Goal: Transaction & Acquisition: Purchase product/service

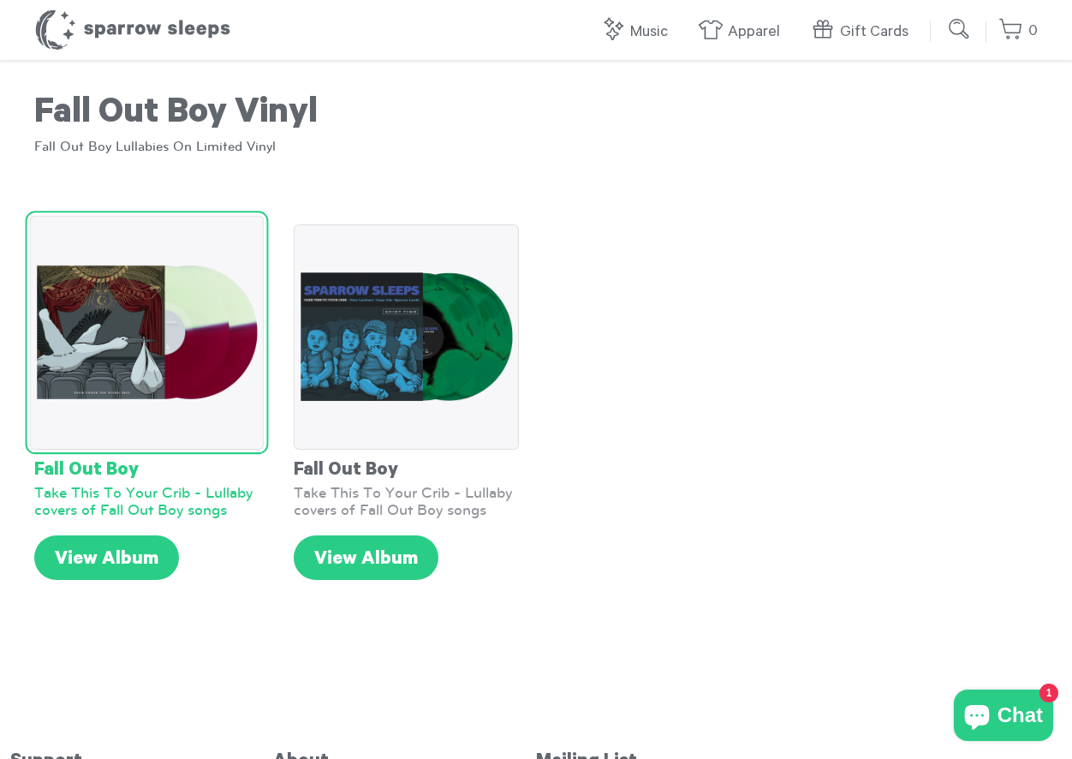
click at [122, 366] on img at bounding box center [147, 333] width 235 height 235
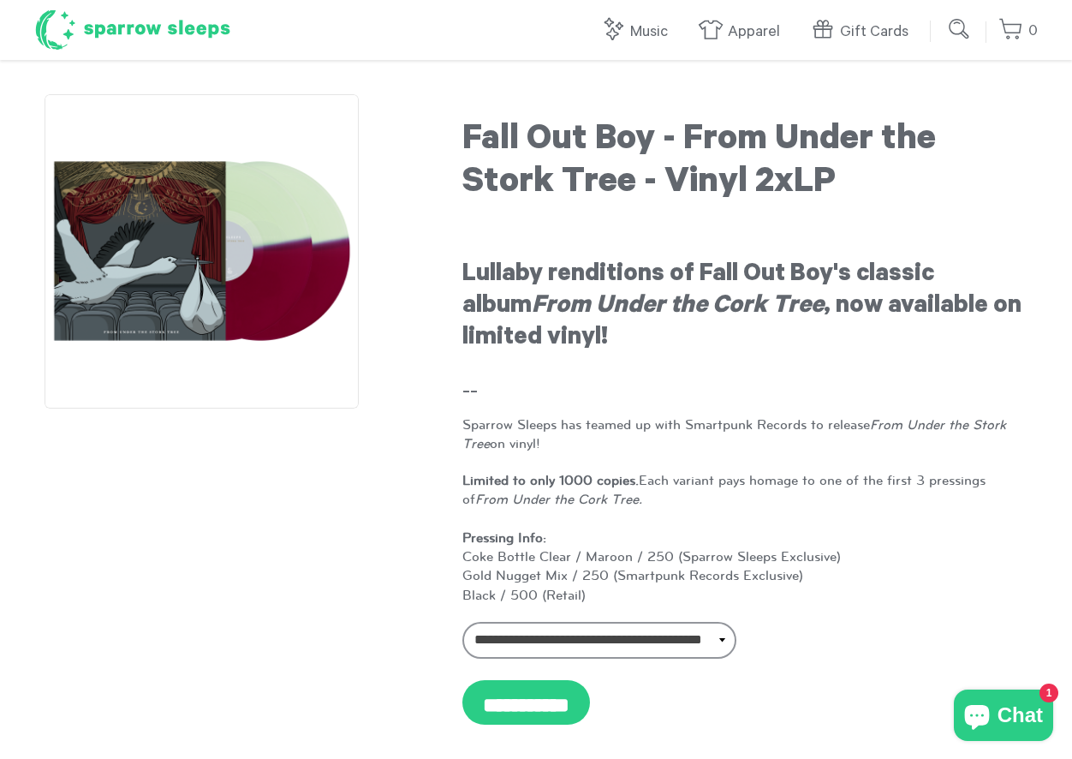
click at [182, 22] on h1 "Sparrow Sleeps" at bounding box center [132, 30] width 197 height 43
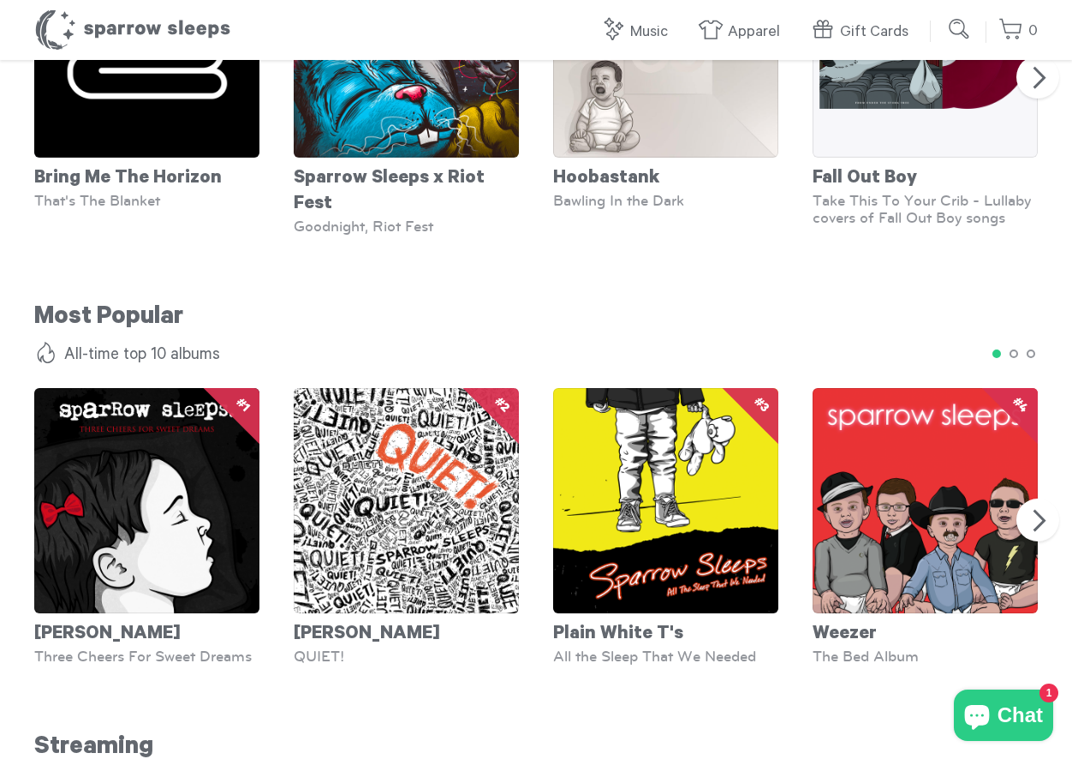
scroll to position [1310, 0]
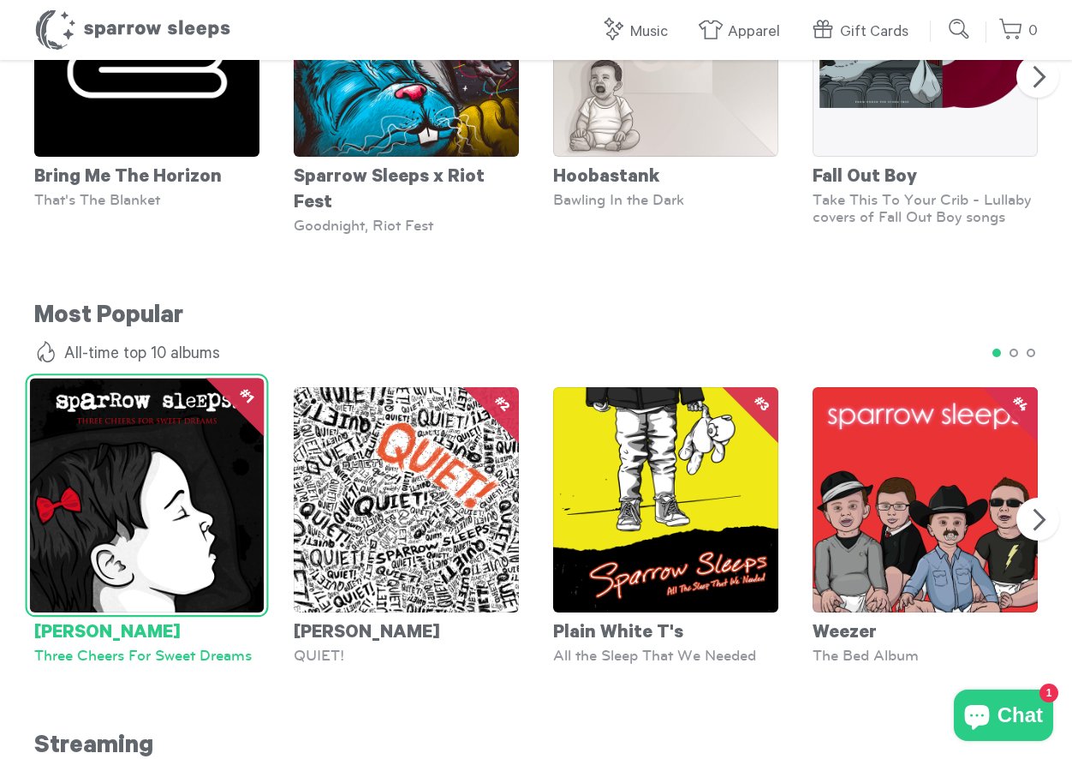
click at [148, 515] on img at bounding box center [147, 495] width 235 height 235
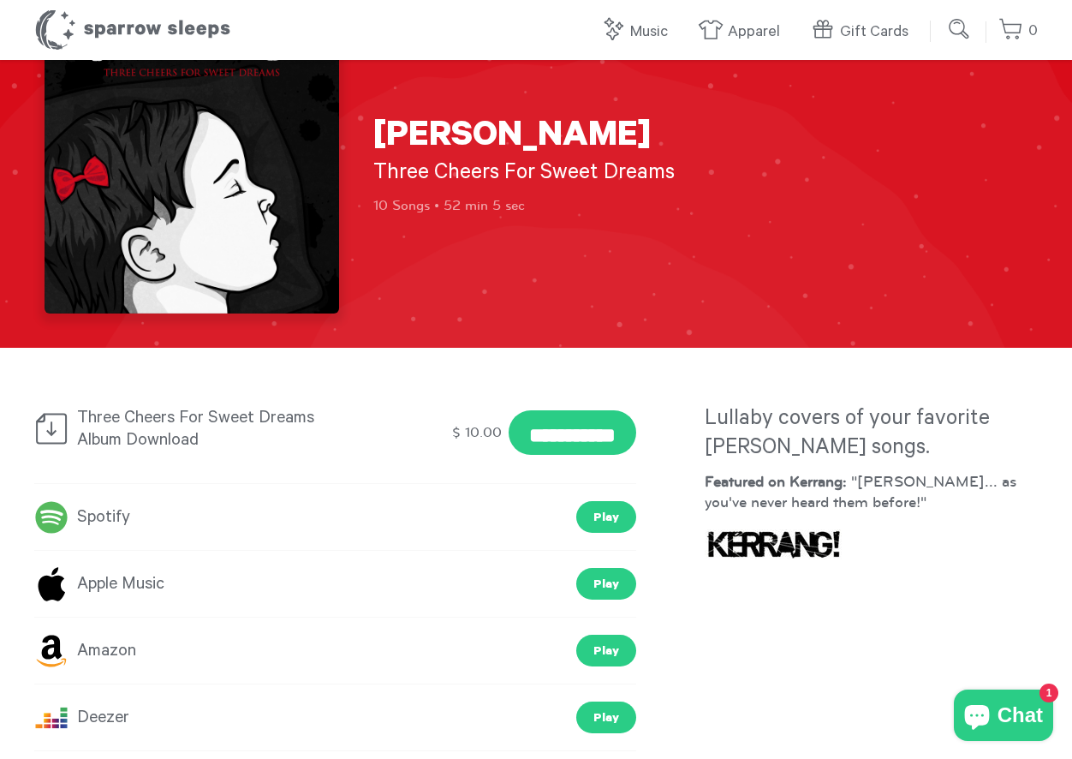
scroll to position [81, 0]
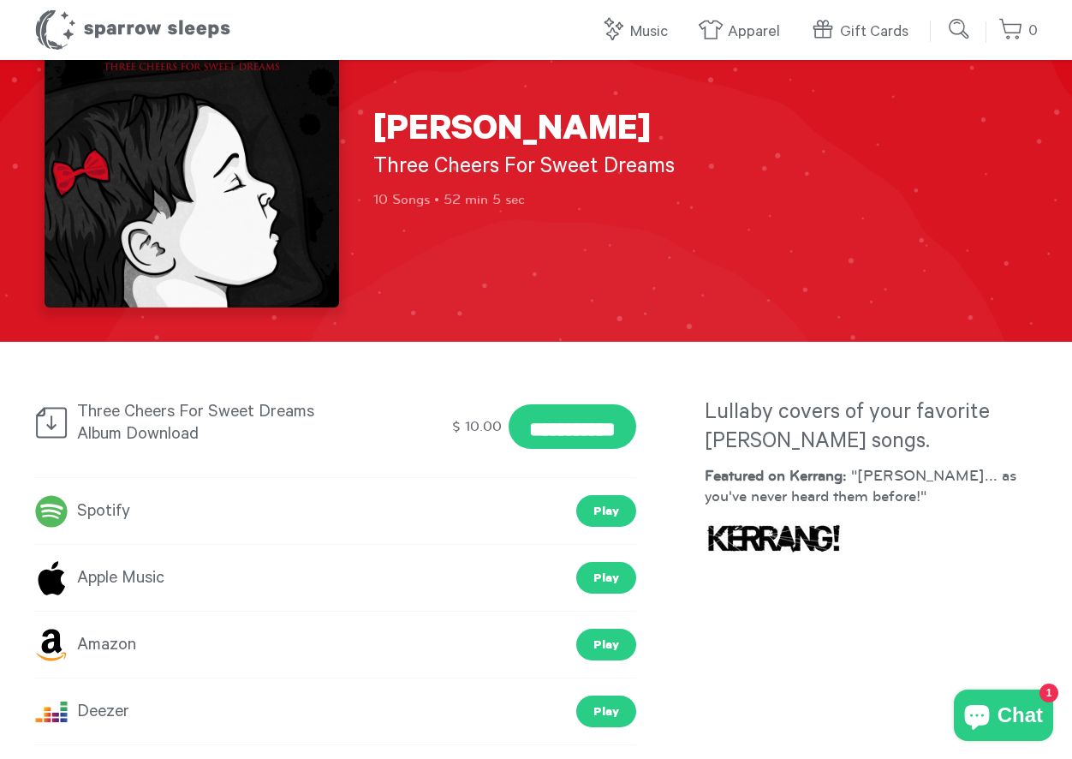
click at [89, 514] on link "Spotify" at bounding box center [82, 511] width 96 height 31
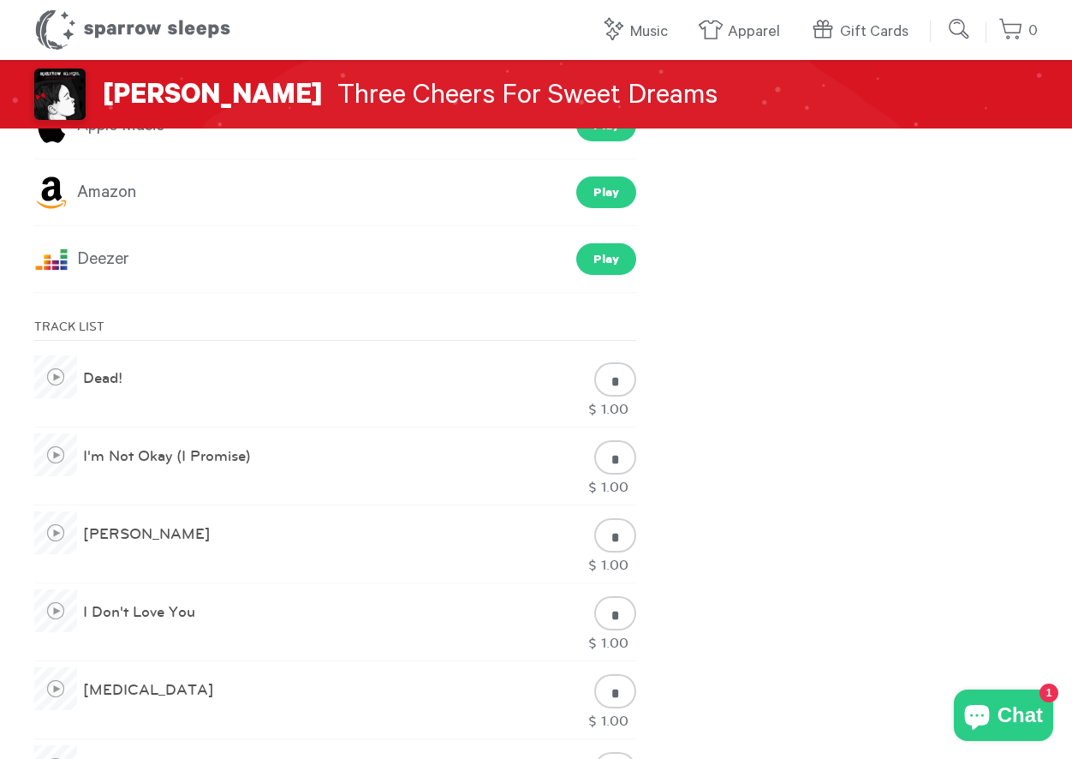
scroll to position [0, 0]
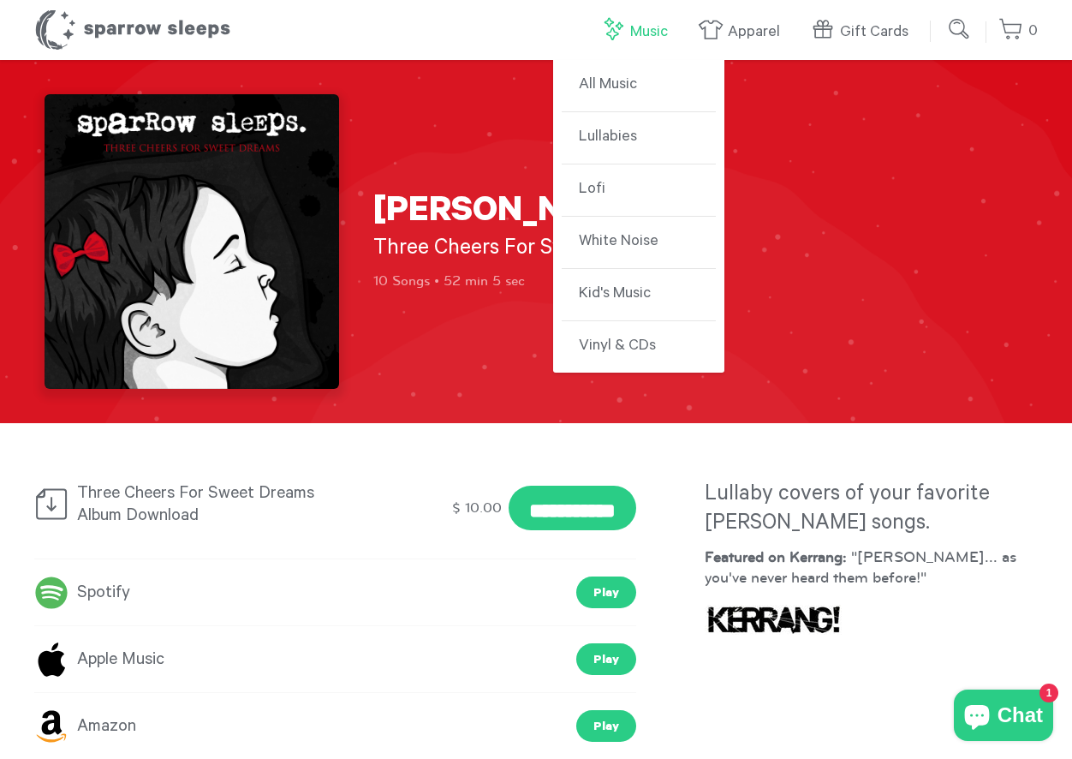
click at [657, 31] on link "Music" at bounding box center [638, 32] width 76 height 37
click at [640, 342] on link "Vinyl & CDs" at bounding box center [639, 346] width 154 height 51
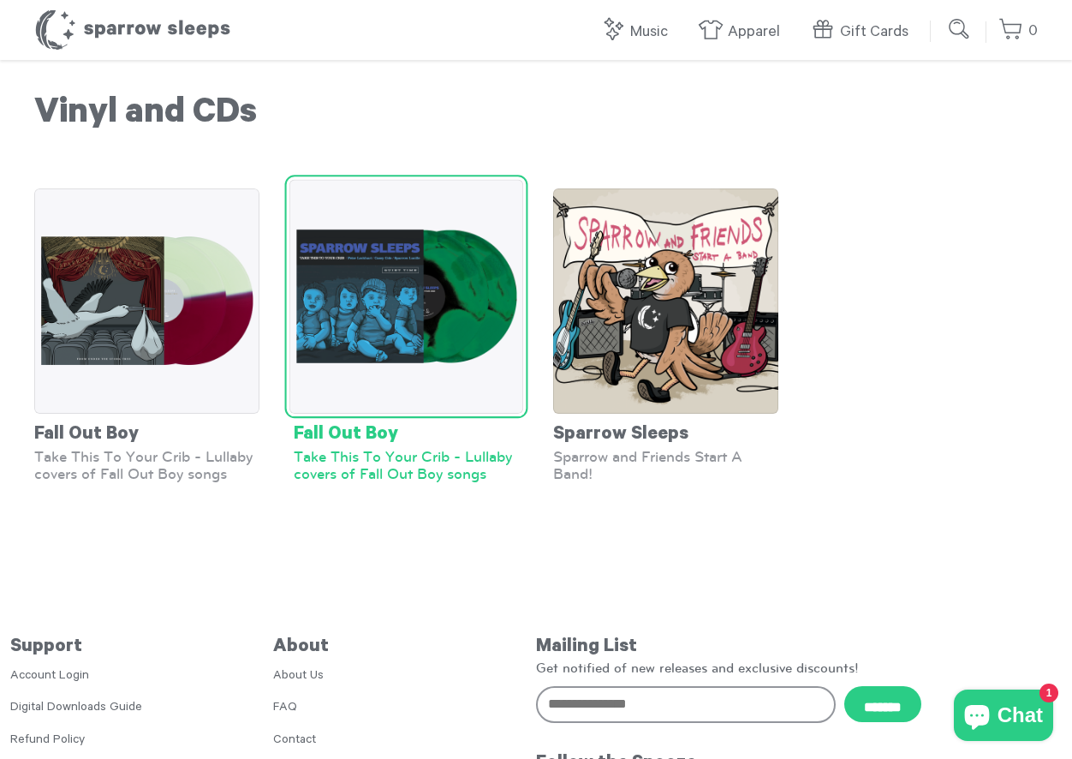
click at [418, 301] on img at bounding box center [406, 296] width 235 height 235
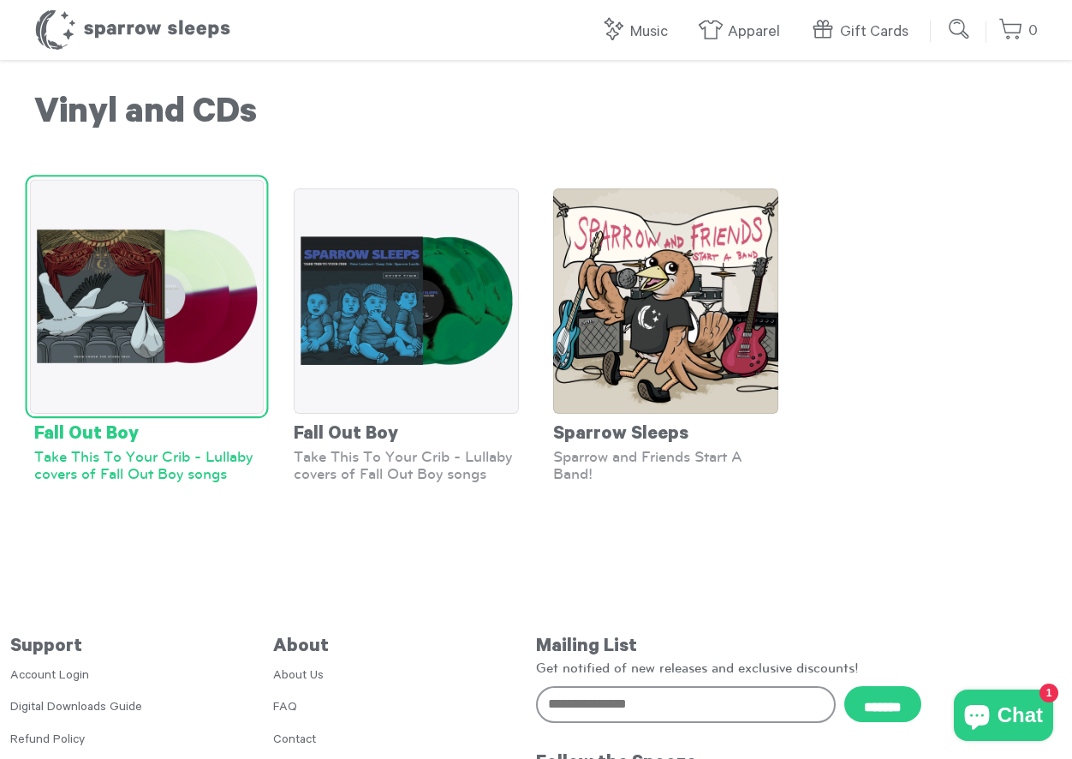
click img
